Goal: Information Seeking & Learning: Check status

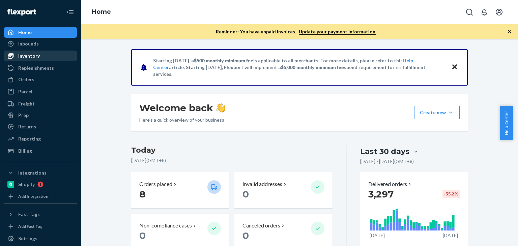
click at [37, 58] on div "Inventory" at bounding box center [29, 56] width 22 height 7
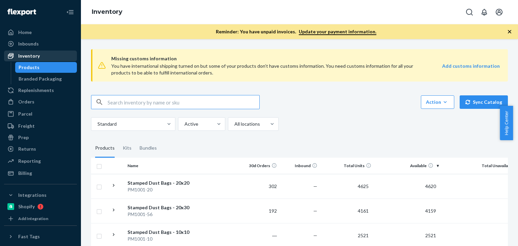
click at [42, 57] on div "Inventory" at bounding box center [41, 55] width 72 height 9
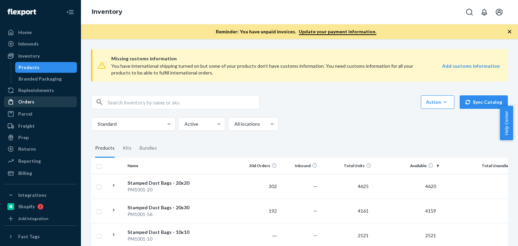
click at [32, 100] on div "Orders" at bounding box center [26, 102] width 16 height 7
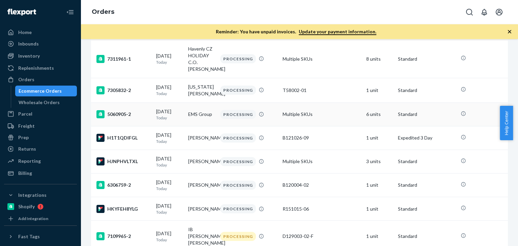
scroll to position [101, 0]
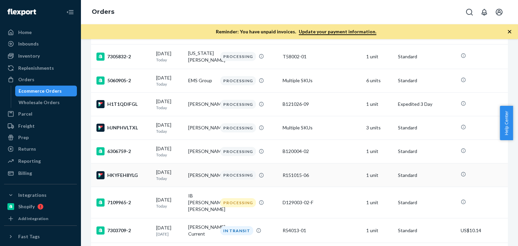
click at [199, 178] on td "Michael Appel" at bounding box center [202, 176] width 32 height 24
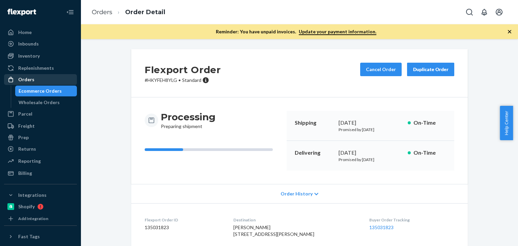
click at [36, 80] on div "Orders" at bounding box center [41, 79] width 72 height 9
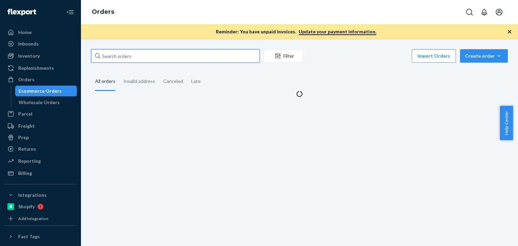
click at [140, 56] on input "text" at bounding box center [175, 55] width 169 height 13
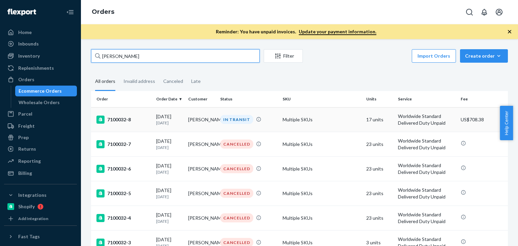
type input "Linda Holland"
click at [296, 124] on td "Multiple SKUs" at bounding box center [321, 119] width 83 height 25
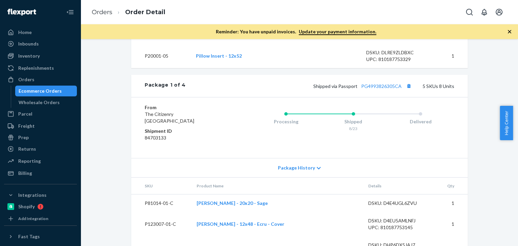
scroll to position [461, 0]
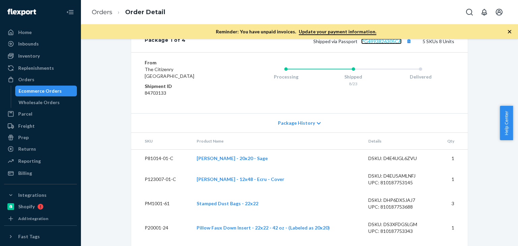
click at [388, 44] on link "PG4993826305CA" at bounding box center [381, 41] width 40 height 6
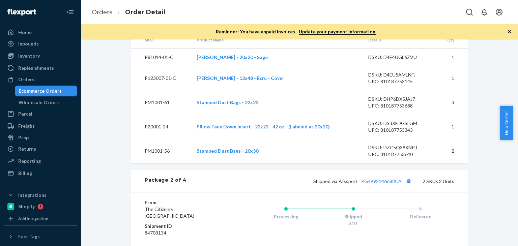
scroll to position [618, 0]
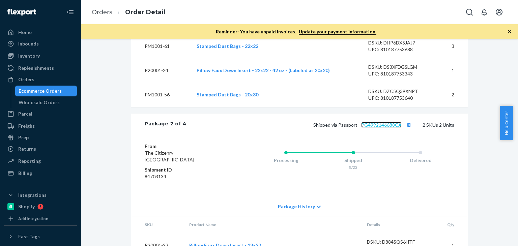
click at [389, 128] on link "PG4992146688CA" at bounding box center [381, 125] width 40 height 6
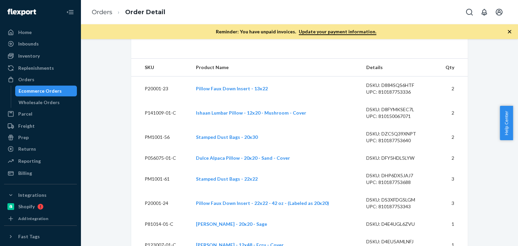
scroll to position [225, 0]
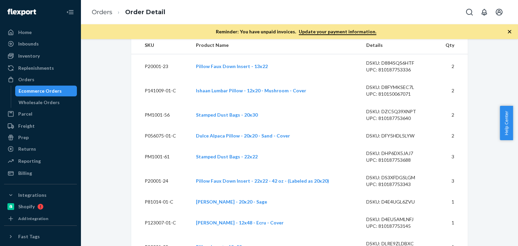
click at [314, 103] on td "Ishaan Lumbar Pillow - 12x20 - Mushroom - Cover" at bounding box center [276, 91] width 170 height 24
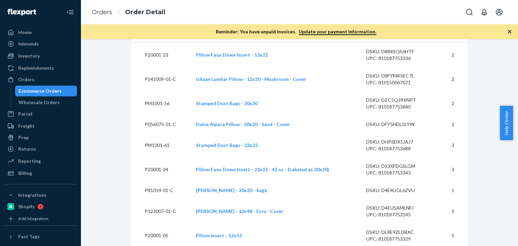
scroll to position [247, 0]
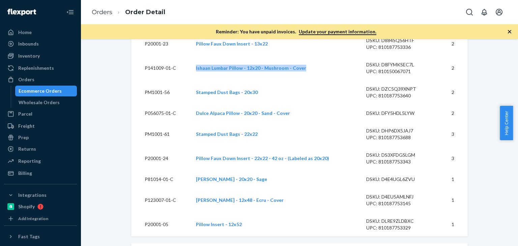
drag, startPoint x: 191, startPoint y: 81, endPoint x: 315, endPoint y: 92, distance: 124.7
click at [315, 80] on td "Ishaan Lumbar Pillow - 12x20 - Mushroom - Cover" at bounding box center [276, 68] width 170 height 24
copy link "Ishaan Lumbar Pillow - 12x20 - Mushroom - Cover"
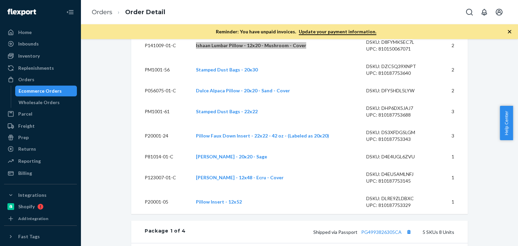
scroll to position [292, 0]
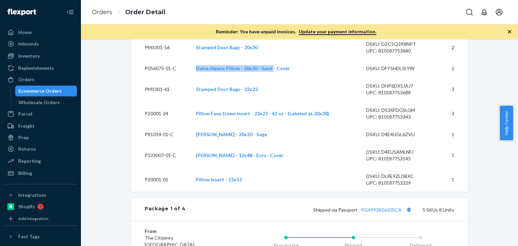
drag, startPoint x: 192, startPoint y: 82, endPoint x: 269, endPoint y: 86, distance: 77.4
click at [269, 77] on td "Dulce Alpaca Pillow - 20x20 - Sand - Cover" at bounding box center [276, 69] width 170 height 18
copy link "Dulce Alpaca Pillow - 20x20 - Sand"
drag, startPoint x: 185, startPoint y: 143, endPoint x: 261, endPoint y: 148, distance: 76.7
click at [261, 143] on tr "P81014-01-C Ishaan Pillow - 20x20 - Sage DSKU: D4E4UGL6ZVU 1" at bounding box center [299, 135] width 337 height 18
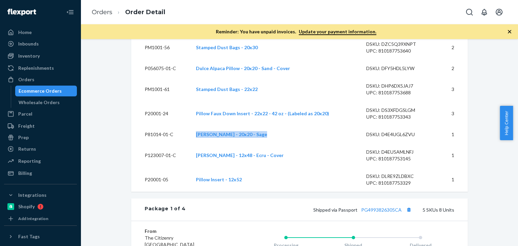
copy tr "Ishaan Pillow - 20x20 - Sage"
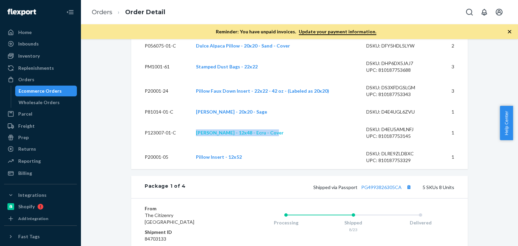
drag, startPoint x: 192, startPoint y: 144, endPoint x: 268, endPoint y: 146, distance: 75.3
click at [268, 145] on td "Sofia Lumbar Pillow - 12x48 - Ecru - Cover" at bounding box center [276, 133] width 170 height 24
copy link "Sofia Lumbar Pillow - 12x48 - Ecru"
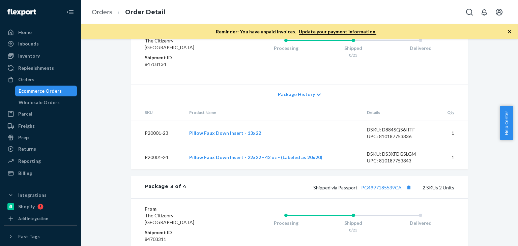
scroll to position [798, 0]
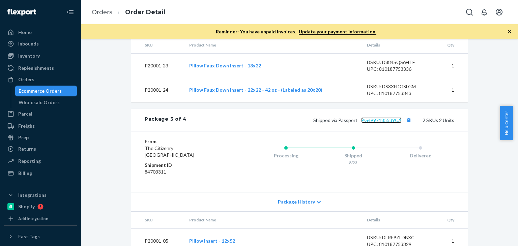
click at [395, 123] on link "PG4997185539CA" at bounding box center [381, 120] width 40 height 6
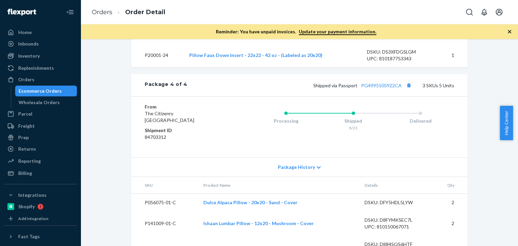
scroll to position [997, 0]
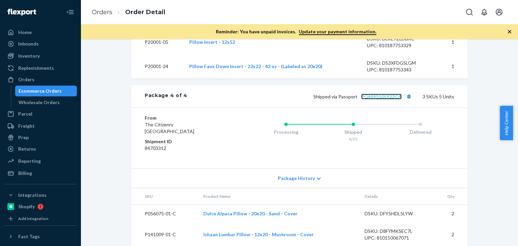
click at [390, 100] on link "PG4995505922CA" at bounding box center [381, 97] width 40 height 6
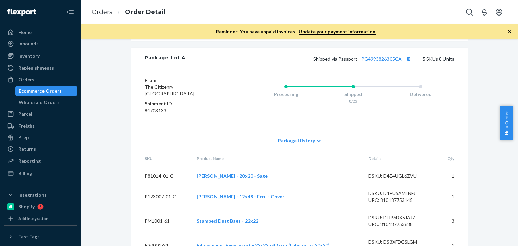
scroll to position [445, 0]
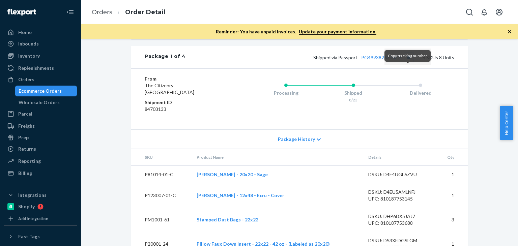
click at [408, 62] on button "Copy tracking number" at bounding box center [409, 57] width 9 height 9
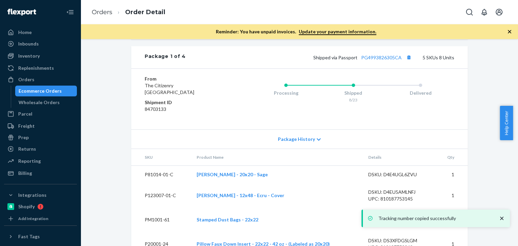
click at [126, 137] on div "Shopify Order # 7100032-8 • Worldwide Standard Delivered Duty Unpaid / US$708.3…" at bounding box center [299, 214] width 347 height 1219
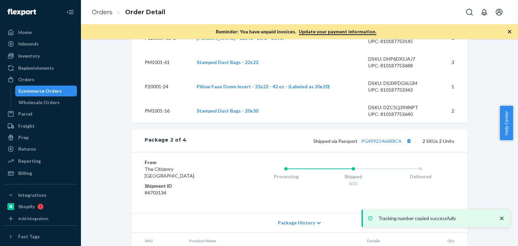
scroll to position [636, 0]
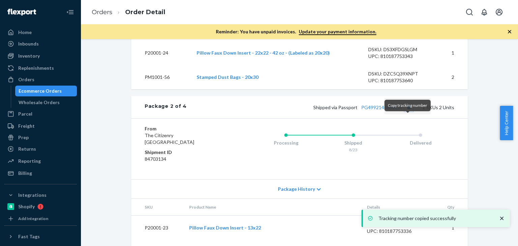
click at [408, 112] on button "Copy tracking number" at bounding box center [409, 107] width 9 height 9
click at [122, 153] on div "Shopify Order # 7100032-8 • Worldwide Standard Delivered Duty Unpaid / US$708.3…" at bounding box center [299, 26] width 427 height 1227
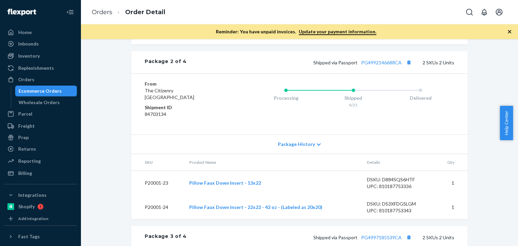
scroll to position [737, 0]
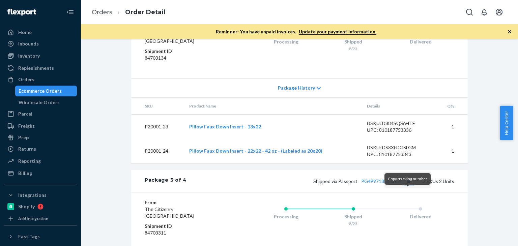
click at [406, 186] on button "Copy tracking number" at bounding box center [409, 181] width 9 height 9
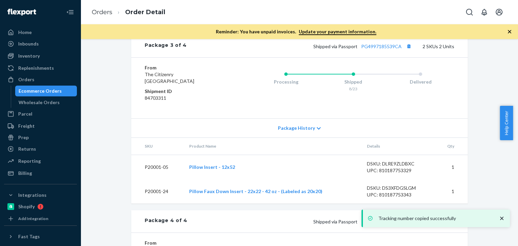
scroll to position [940, 0]
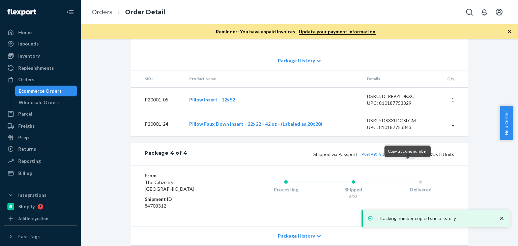
click at [408, 159] on button "Copy tracking number" at bounding box center [409, 154] width 9 height 9
drag, startPoint x: 107, startPoint y: 110, endPoint x: 109, endPoint y: 105, distance: 6.1
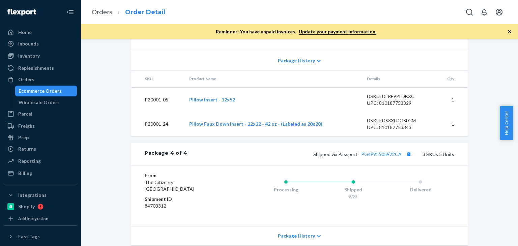
scroll to position [895, 0]
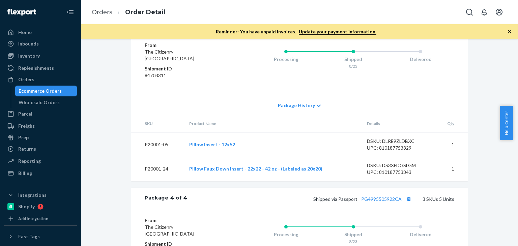
drag, startPoint x: 47, startPoint y: 81, endPoint x: 48, endPoint y: 5, distance: 75.9
click at [47, 81] on div "Orders" at bounding box center [41, 79] width 72 height 9
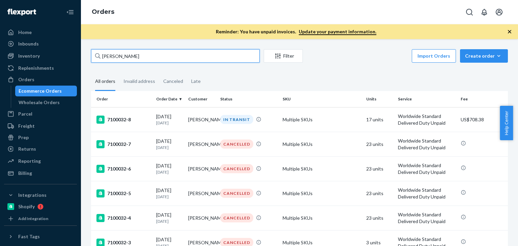
click at [140, 53] on input "Linda Holland" at bounding box center [175, 55] width 169 height 13
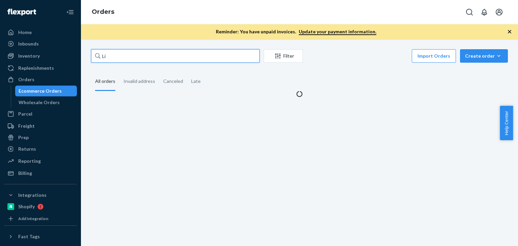
type input "L"
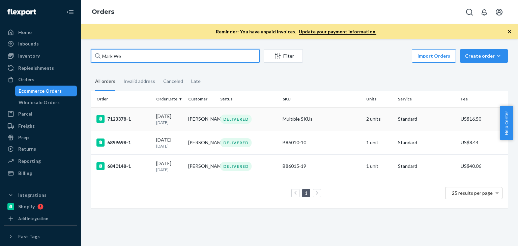
type input "Mark We"
click at [191, 116] on td "Mark Wehausen" at bounding box center [202, 119] width 32 height 24
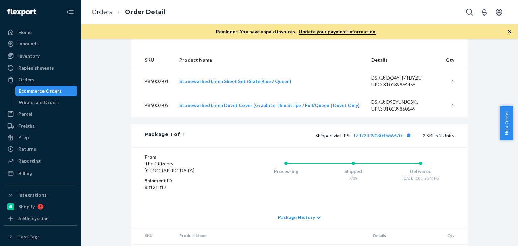
scroll to position [154, 0]
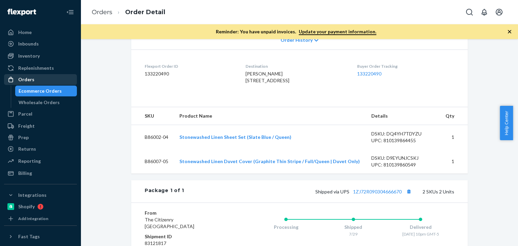
click at [36, 82] on div "Orders" at bounding box center [41, 79] width 72 height 9
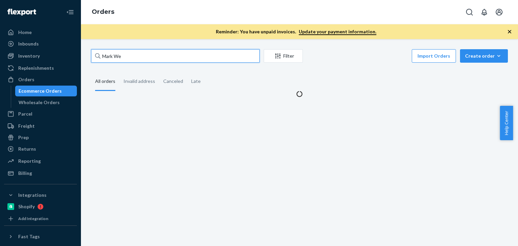
click at [158, 56] on input "Mark We" at bounding box center [175, 55] width 169 height 13
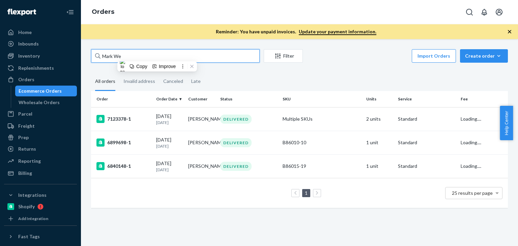
paste input "B86002-09"
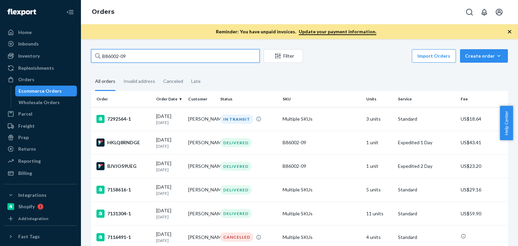
click at [151, 58] on input "B86002-09" at bounding box center [175, 55] width 169 height 13
click at [145, 57] on input "B86002-09" at bounding box center [175, 55] width 169 height 13
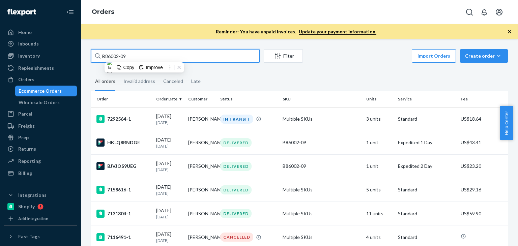
click at [145, 57] on input "B86002-09" at bounding box center [175, 55] width 169 height 13
paste input "[PERSON_NAME]"
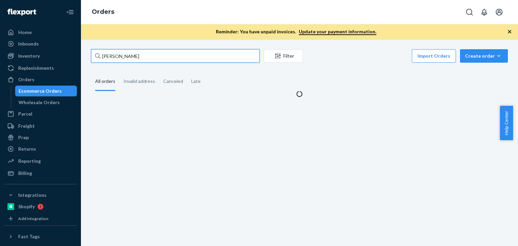
type input "[PERSON_NAME]"
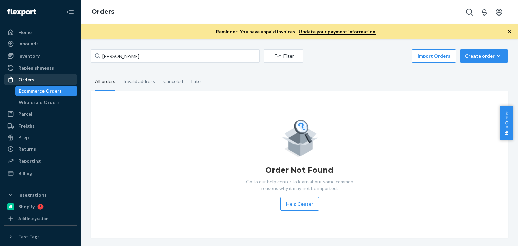
click at [36, 79] on div "Orders" at bounding box center [41, 79] width 72 height 9
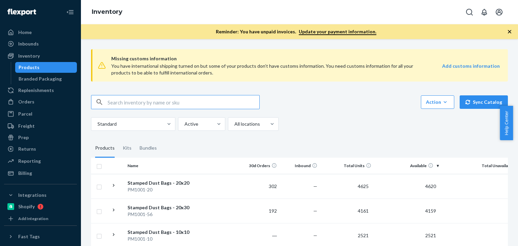
click at [146, 100] on input "text" at bounding box center [184, 101] width 152 height 13
paste input "B86012-05"
type input "B86012-05"
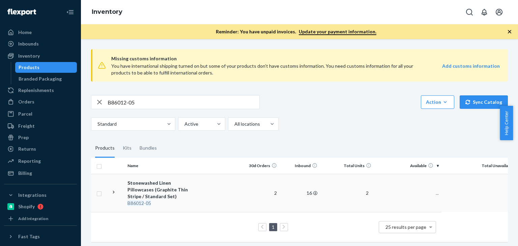
scroll to position [7, 0]
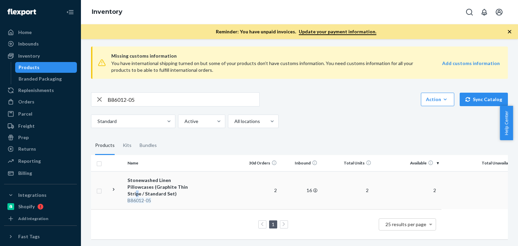
click at [167, 184] on div "Stonewashed Linen Pillowcases (Graphite Thin Stripe / Standard Set)" at bounding box center [163, 187] width 71 height 20
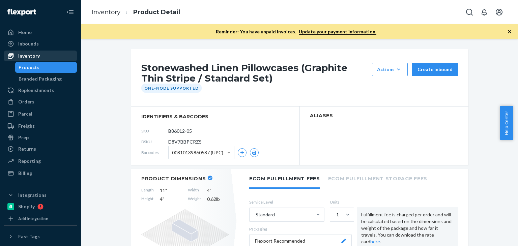
click at [33, 52] on div "Inventory" at bounding box center [41, 55] width 72 height 9
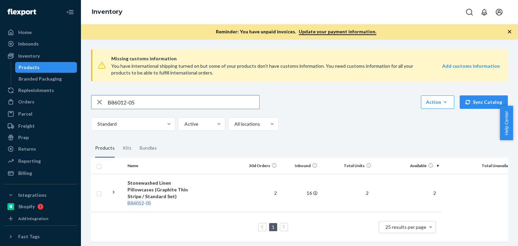
click at [138, 101] on input "B86012-05" at bounding box center [184, 101] width 152 height 13
paste input "R141027-06"
type input "R141027-06"
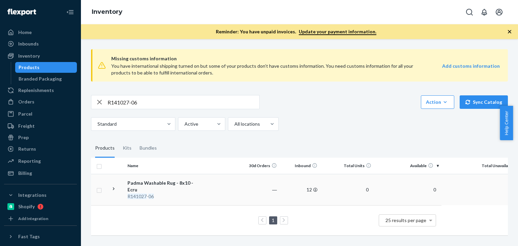
scroll to position [1, 0]
click at [151, 181] on div "Padma Washable Rug - 8x10 - Ecru" at bounding box center [163, 186] width 71 height 13
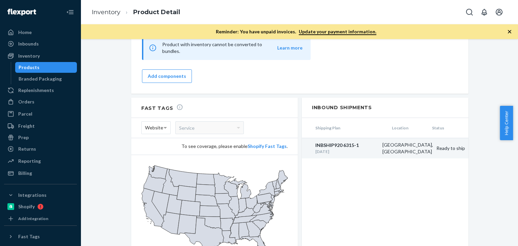
scroll to position [540, 0]
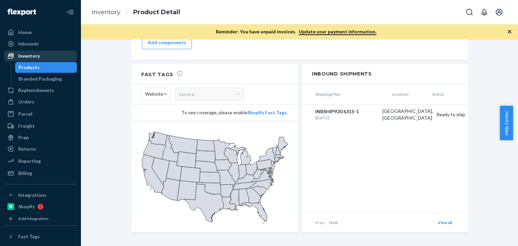
click at [37, 58] on div "Inventory" at bounding box center [29, 56] width 22 height 7
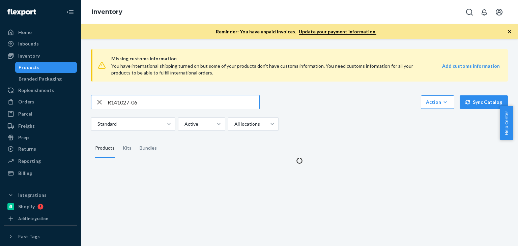
click at [138, 96] on input "R141027-06" at bounding box center [184, 101] width 152 height 13
type input "B86002-09"
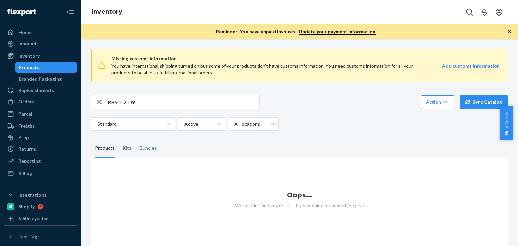
scroll to position [5, 0]
click at [148, 141] on div "Bundles" at bounding box center [148, 148] width 17 height 19
click at [136, 139] on input "Bundles" at bounding box center [136, 139] width 0 height 0
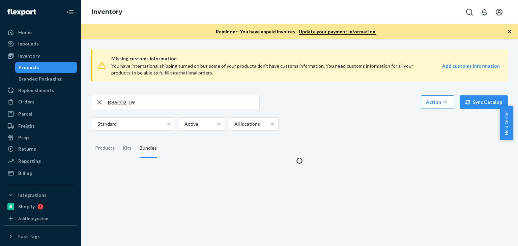
scroll to position [0, 0]
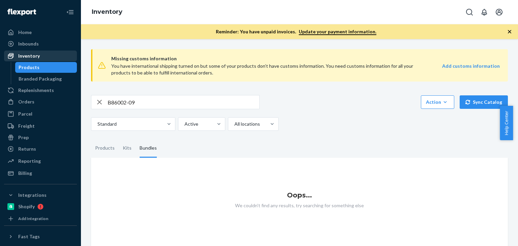
click at [29, 54] on div "Inventory" at bounding box center [29, 56] width 22 height 7
click at [31, 58] on div "Inventory" at bounding box center [29, 56] width 22 height 7
click at [167, 104] on input "B86002-09" at bounding box center [184, 101] width 152 height 13
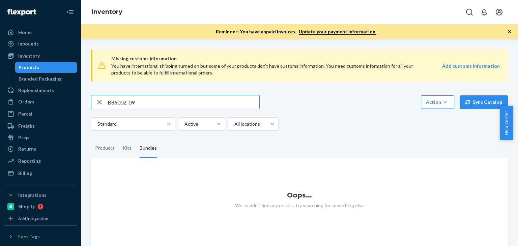
click at [167, 104] on input "B86002-09" at bounding box center [184, 101] width 152 height 13
click at [119, 142] on div "Kits" at bounding box center [127, 148] width 17 height 19
click at [119, 139] on input "Kits" at bounding box center [119, 139] width 0 height 0
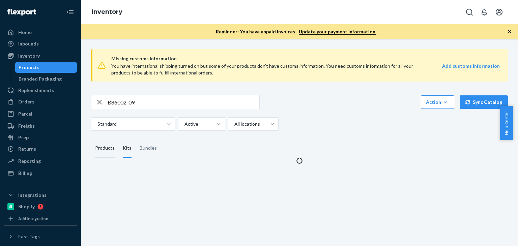
click at [111, 145] on div "Products" at bounding box center [105, 148] width 20 height 19
click at [91, 139] on input "Products" at bounding box center [91, 139] width 0 height 0
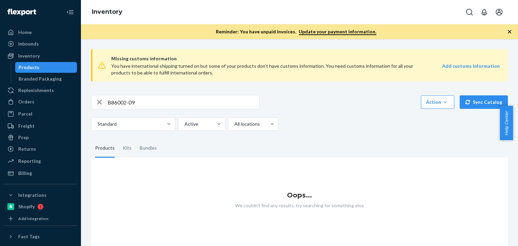
scroll to position [5, 0]
click at [35, 59] on div "Inventory" at bounding box center [29, 56] width 22 height 7
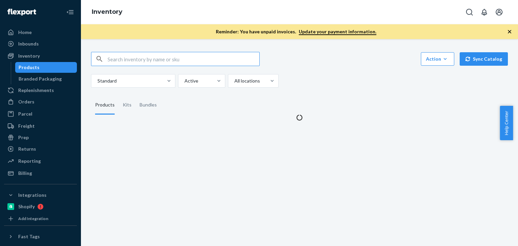
click at [140, 64] on input "text" at bounding box center [184, 58] width 152 height 13
paste input "[PERSON_NAME]"
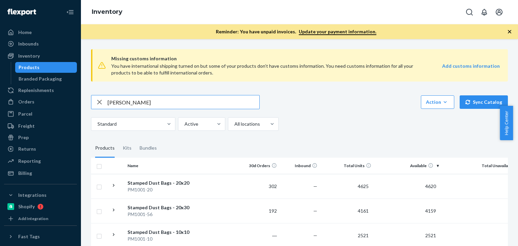
drag, startPoint x: 159, startPoint y: 100, endPoint x: 84, endPoint y: 101, distance: 75.6
click at [84, 101] on div "Missing customs information You have international shipping turned on but some …" at bounding box center [299, 142] width 437 height 207
paste input "B86002-09"
type input "B86002-09"
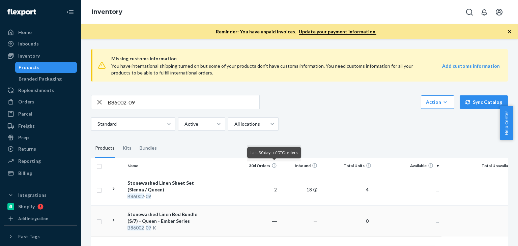
scroll to position [32, 0]
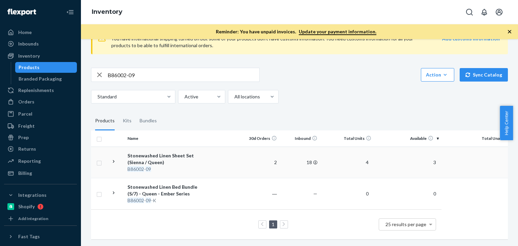
click at [150, 155] on div "Stonewashed Linen Sheet Set (Sienna / Queen)" at bounding box center [163, 158] width 71 height 13
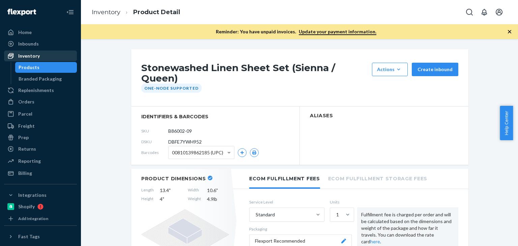
click at [44, 58] on div "Inventory" at bounding box center [41, 55] width 72 height 9
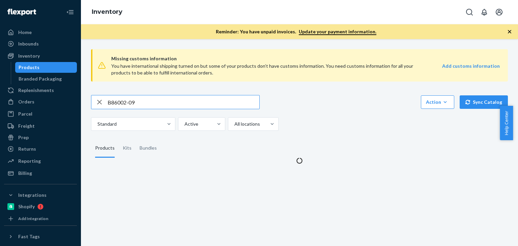
click at [138, 101] on input "B86002-09" at bounding box center [184, 101] width 152 height 13
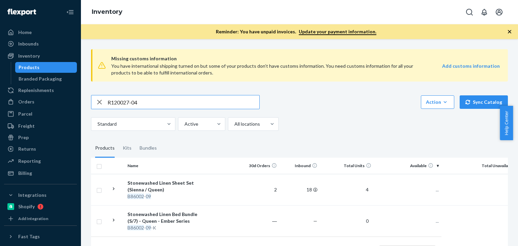
type input "R120027-04"
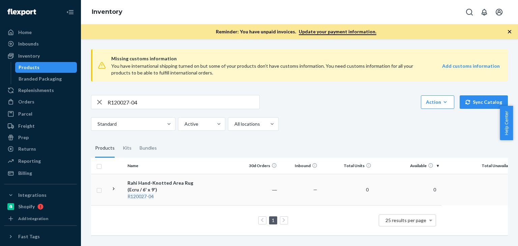
scroll to position [1, 0]
click at [148, 178] on td "Rahi Hand-Knotted Area Rug (Ecru / 6' x 9') R120027 - 04" at bounding box center [163, 189] width 76 height 31
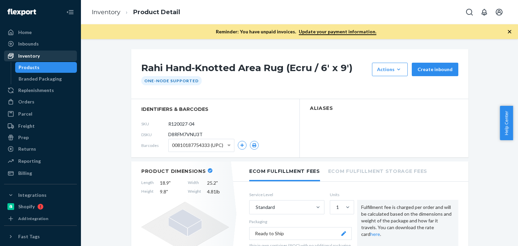
click at [46, 57] on div "Inventory" at bounding box center [41, 55] width 72 height 9
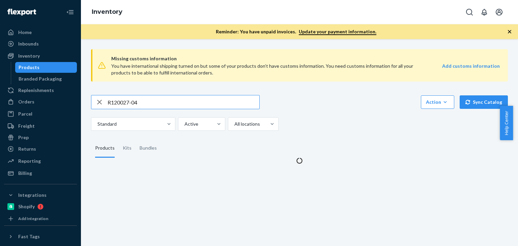
drag, startPoint x: 151, startPoint y: 99, endPoint x: 109, endPoint y: 93, distance: 42.2
click at [89, 94] on div "Missing customs information You have international shipping turned on but some …" at bounding box center [299, 104] width 427 height 120
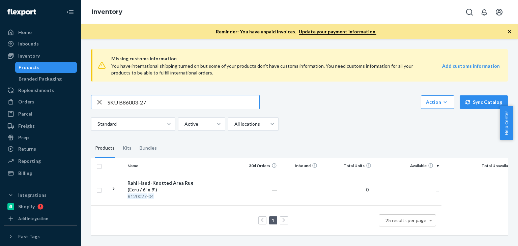
drag, startPoint x: 119, startPoint y: 100, endPoint x: 84, endPoint y: 93, distance: 35.7
click at [84, 93] on div "Missing customs information You have international shipping turned on but some …" at bounding box center [299, 142] width 437 height 207
type input "B86003-27"
click at [138, 197] on em "B86003" at bounding box center [136, 197] width 17 height 6
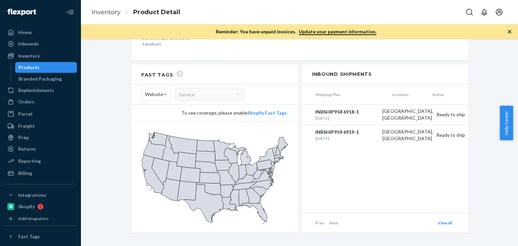
scroll to position [702, 0]
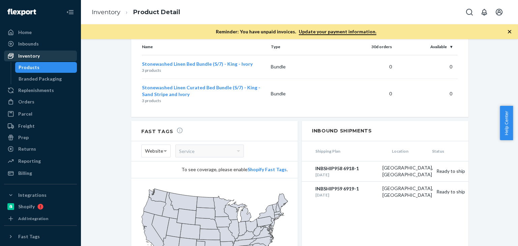
drag, startPoint x: 42, startPoint y: 60, endPoint x: 46, endPoint y: 60, distance: 4.0
click at [42, 60] on div "Inventory" at bounding box center [41, 55] width 72 height 9
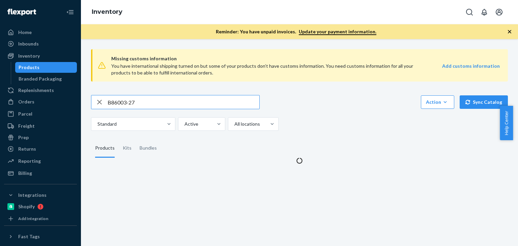
click at [168, 99] on input "B86003-27" at bounding box center [184, 101] width 152 height 13
type input "R93016-04"
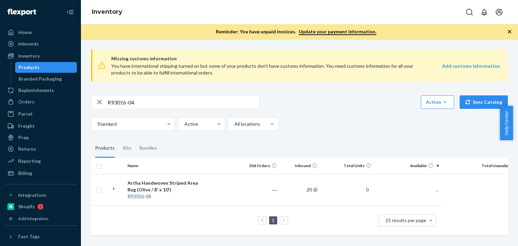
scroll to position [1, 0]
click at [159, 184] on div "Artha Handwoven Striped Area Rug (Olive / 8' x 10')" at bounding box center [163, 186] width 71 height 13
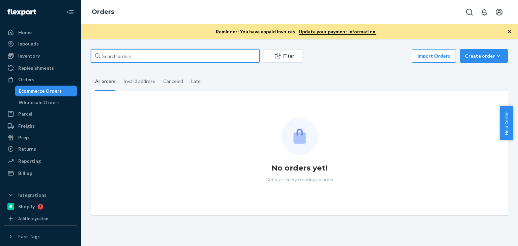
click at [132, 56] on input "text" at bounding box center [175, 55] width 169 height 13
paste input "[PERSON_NAME]"
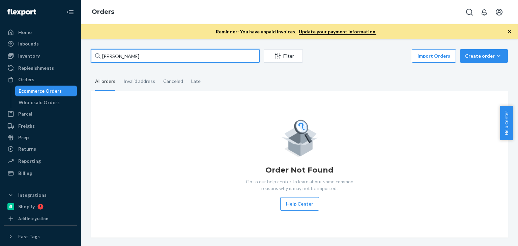
type input "[PERSON_NAME]"
click at [43, 77] on div "Orders" at bounding box center [41, 79] width 72 height 9
click at [144, 55] on input "[PERSON_NAME]" at bounding box center [175, 55] width 169 height 13
click at [27, 81] on div "Orders" at bounding box center [26, 79] width 16 height 7
click at [31, 101] on div "Wholesale Orders" at bounding box center [39, 102] width 41 height 7
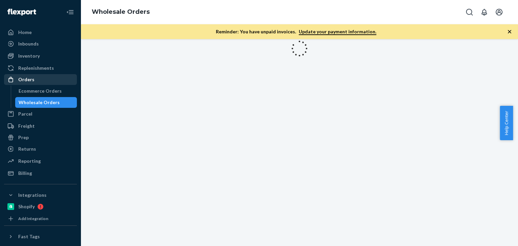
click at [35, 77] on div "Orders" at bounding box center [41, 79] width 72 height 9
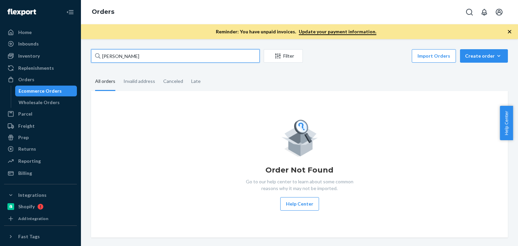
click at [148, 58] on input "[PERSON_NAME]" at bounding box center [175, 55] width 169 height 13
click at [40, 81] on div "Orders" at bounding box center [41, 79] width 72 height 9
click at [22, 80] on div "Orders" at bounding box center [26, 79] width 16 height 7
click at [160, 135] on div "Order Not Found Go to our help center to learn about some common reasons why it…" at bounding box center [299, 164] width 406 height 93
click at [31, 79] on div "Orders" at bounding box center [26, 79] width 16 height 7
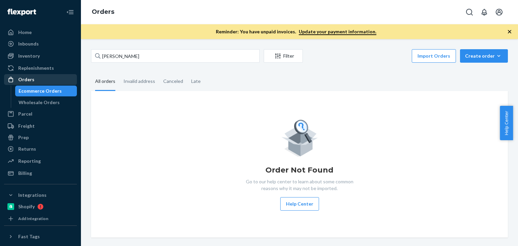
click at [25, 79] on div "Orders" at bounding box center [26, 79] width 16 height 7
drag, startPoint x: 159, startPoint y: 45, endPoint x: 154, endPoint y: 45, distance: 5.4
click at [158, 45] on div "Dvora Gautieri Filter Import Orders Create order Ecommerce order Removal order …" at bounding box center [299, 142] width 437 height 207
click at [149, 51] on input "[PERSON_NAME]" at bounding box center [175, 55] width 169 height 13
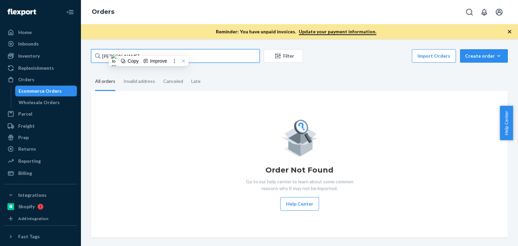
click at [149, 51] on input "[PERSON_NAME]" at bounding box center [175, 55] width 169 height 13
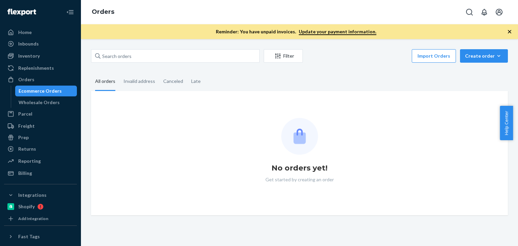
click at [167, 44] on div "Filter Import Orders Create order Ecommerce order Removal order All orders Inva…" at bounding box center [299, 142] width 437 height 207
click at [140, 85] on div "Invalid address" at bounding box center [139, 82] width 32 height 19
click at [119, 73] on input "Invalid address" at bounding box center [119, 73] width 0 height 0
click at [103, 85] on div "All orders" at bounding box center [105, 82] width 20 height 19
click at [91, 73] on input "All orders" at bounding box center [91, 73] width 0 height 0
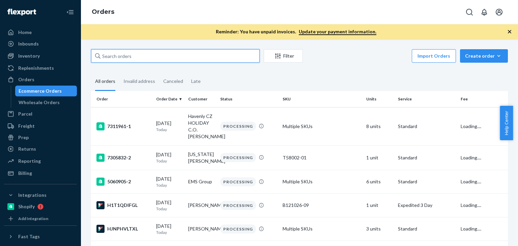
click at [143, 57] on input "text" at bounding box center [175, 55] width 169 height 13
paste input "[PERSON_NAME]"
type input "[PERSON_NAME]"
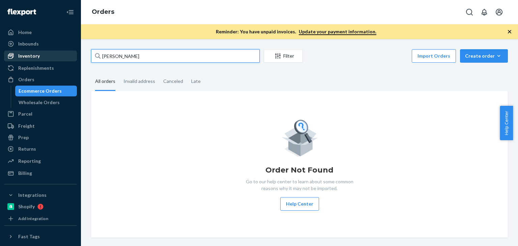
drag, startPoint x: 154, startPoint y: 57, endPoint x: 56, endPoint y: 53, distance: 97.6
click at [58, 53] on div "Home Inbounds Shipping Plans Problems Inventory Products Branded Packaging Repl…" at bounding box center [259, 123] width 518 height 246
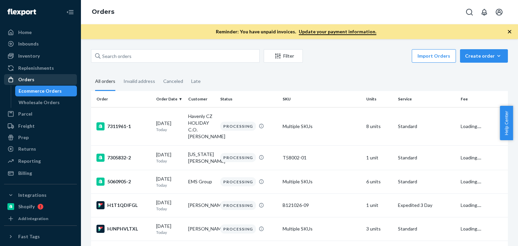
click at [37, 78] on div "Orders" at bounding box center [41, 79] width 72 height 9
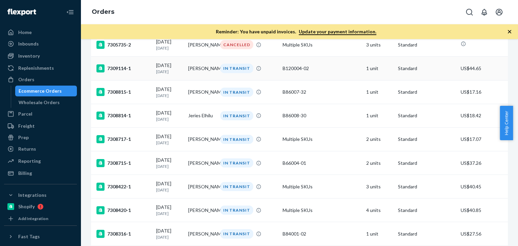
scroll to position [315, 0]
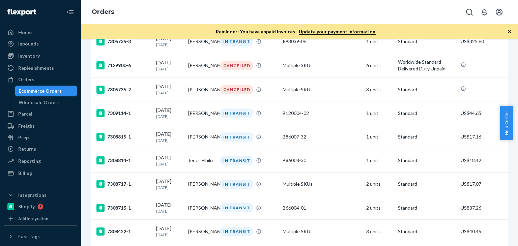
drag, startPoint x: 516, startPoint y: 140, endPoint x: 518, endPoint y: 71, distance: 68.5
click at [513, 71] on html "Home Inbounds Shipping Plans Problems Inventory Products Branded Packaging Repl…" at bounding box center [259, 123] width 518 height 246
drag, startPoint x: 517, startPoint y: 133, endPoint x: 518, endPoint y: 84, distance: 48.3
click at [513, 84] on html "Home Inbounds Shipping Plans Problems Inventory Products Branded Packaging Repl…" at bounding box center [259, 123] width 518 height 246
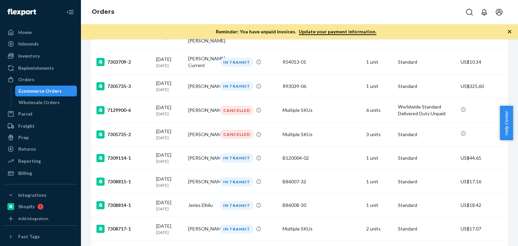
drag, startPoint x: 516, startPoint y: 123, endPoint x: 518, endPoint y: 102, distance: 22.0
click at [513, 102] on html "Home Inbounds Shipping Plans Problems Inventory Products Branded Packaging Repl…" at bounding box center [259, 123] width 518 height 246
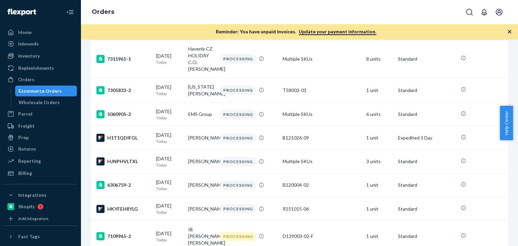
scroll to position [0, 0]
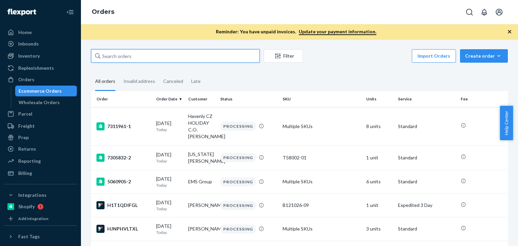
click at [122, 51] on input "text" at bounding box center [175, 55] width 169 height 13
paste input "R120027-04"
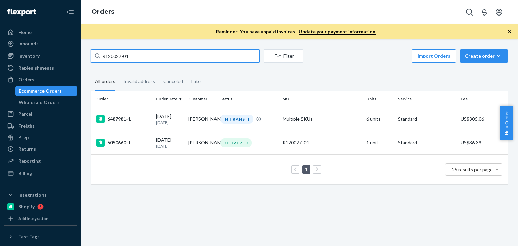
drag, startPoint x: 142, startPoint y: 58, endPoint x: 81, endPoint y: 54, distance: 61.5
click at [81, 54] on div "R120027-04 Filter Import Orders Create order Ecommerce order Removal order All …" at bounding box center [299, 142] width 437 height 207
paste input "[PERSON_NAME]"
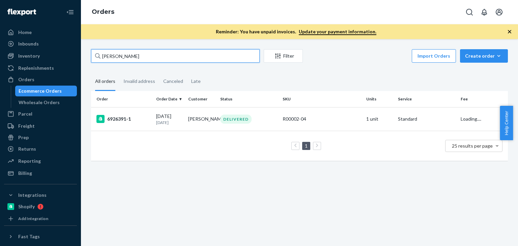
type input "[PERSON_NAME]"
click at [166, 112] on td "[DATE] [DATE]" at bounding box center [170, 119] width 32 height 24
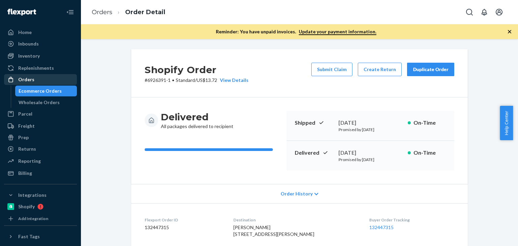
click at [26, 80] on div "Orders" at bounding box center [26, 79] width 16 height 7
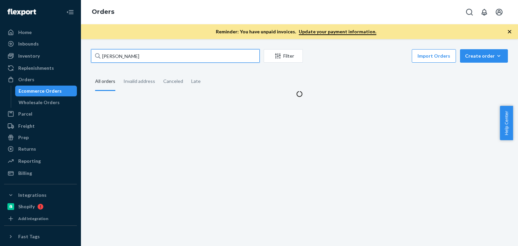
click at [157, 57] on input "[PERSON_NAME]" at bounding box center [175, 55] width 169 height 13
paste input "[PERSON_NAME]"
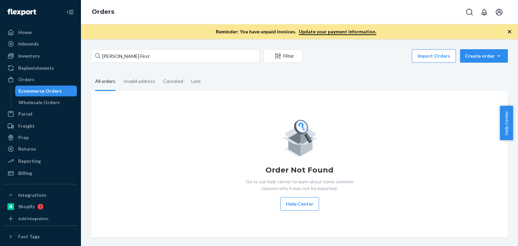
click at [154, 131] on div "Order Not Found Go to our help center to learn about some common reasons why it…" at bounding box center [299, 164] width 406 height 93
click at [30, 83] on div "Orders" at bounding box center [41, 79] width 72 height 9
drag, startPoint x: 144, startPoint y: 55, endPoint x: 115, endPoint y: 60, distance: 29.1
click at [43, 49] on div "Home Inbounds Shipping Plans Problems Inventory Products Branded Packaging Repl…" at bounding box center [259, 123] width 518 height 246
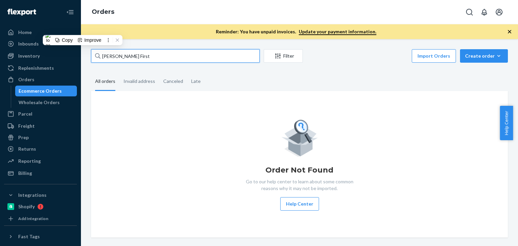
paste input "[PERSON_NAME]"
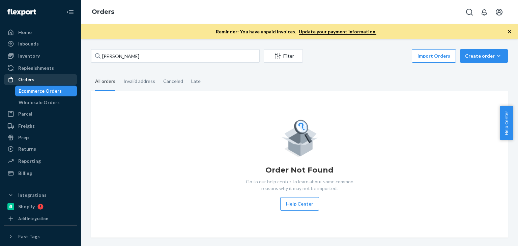
click at [38, 82] on div "Orders" at bounding box center [41, 79] width 72 height 9
click at [42, 82] on div "Orders" at bounding box center [41, 79] width 72 height 9
click at [4, 74] on link "Orders" at bounding box center [40, 79] width 73 height 11
click at [162, 56] on input "[PERSON_NAME]" at bounding box center [175, 55] width 169 height 13
drag, startPoint x: 143, startPoint y: 55, endPoint x: 206, endPoint y: 78, distance: 67.2
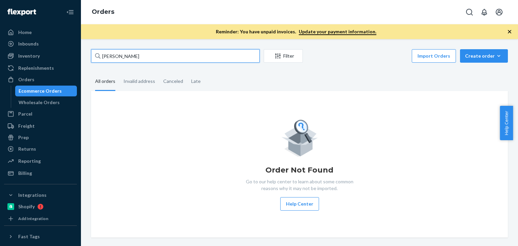
click at [89, 56] on div "[PERSON_NAME] Filter Import Orders Create order Ecommerce order Removal order A…" at bounding box center [299, 143] width 427 height 189
paste input "11133 TIMBERHEAD LN"
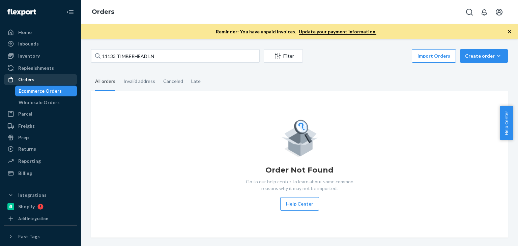
click at [35, 79] on div "Orders" at bounding box center [41, 79] width 72 height 9
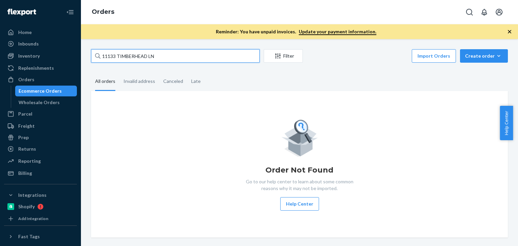
click at [158, 56] on input "11133 TIMBERHEAD LN" at bounding box center [175, 55] width 169 height 13
drag, startPoint x: 170, startPoint y: 57, endPoint x: 74, endPoint y: 51, distance: 97.0
click at [70, 51] on div "Home Inbounds Shipping Plans Problems Inventory Products Branded Packaging Repl…" at bounding box center [259, 123] width 518 height 246
paste input "MD [PERSON_NAME]"
type input "MD [PERSON_NAME]"
